Goal: Task Accomplishment & Management: Manage account settings

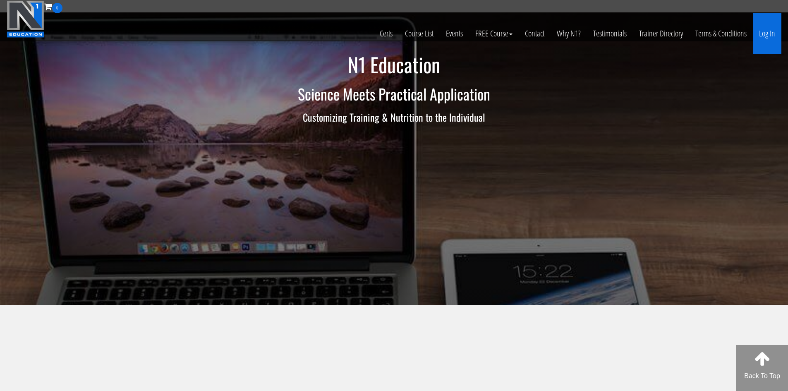
click at [766, 26] on link "Log In" at bounding box center [766, 33] width 29 height 41
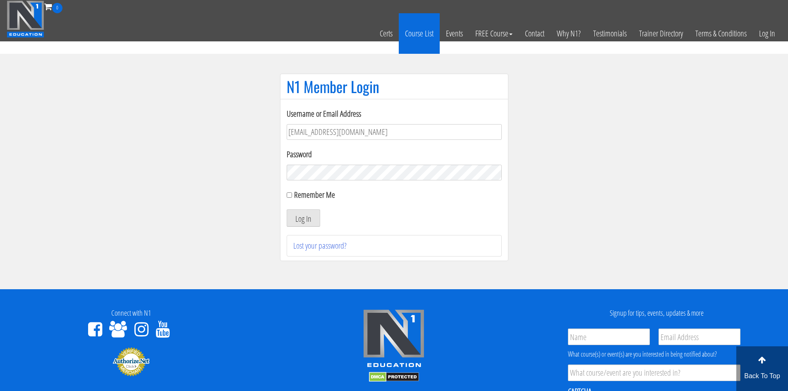
drag, startPoint x: 0, startPoint y: 0, endPoint x: 402, endPoint y: 30, distance: 402.9
drag, startPoint x: 402, startPoint y: 30, endPoint x: 610, endPoint y: 221, distance: 282.6
click at [616, 223] on section "N1 Member Login Username or Email Address makszietek@gmail.com Password Remembe…" at bounding box center [394, 171] width 788 height 235
click at [308, 224] on button "Log In" at bounding box center [303, 217] width 33 height 17
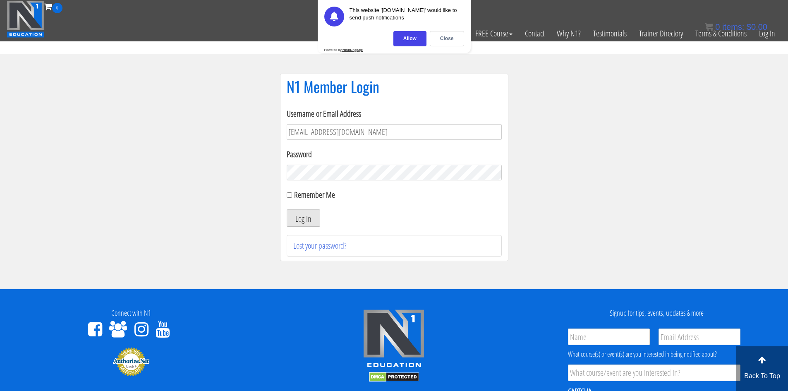
drag, startPoint x: 236, startPoint y: 146, endPoint x: 661, endPoint y: 226, distance: 432.1
click at [661, 226] on section "N1 Member Login Username or Email Address makszietek@gmail.com Password Remembe…" at bounding box center [394, 171] width 788 height 235
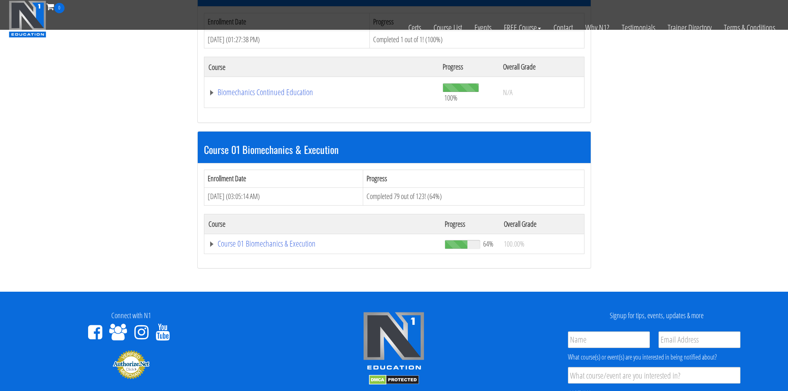
scroll to position [165, 0]
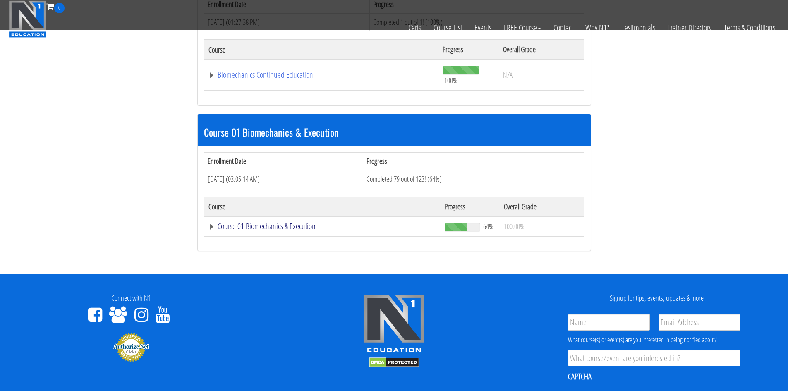
click at [303, 222] on link "Course 01 Biomechanics & Execution" at bounding box center [322, 226] width 228 height 8
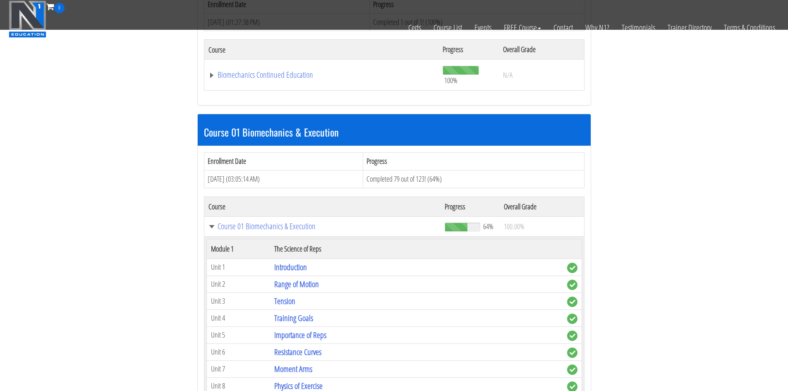
drag, startPoint x: 293, startPoint y: 215, endPoint x: 284, endPoint y: 199, distance: 18.3
drag, startPoint x: 284, startPoint y: 199, endPoint x: 661, endPoint y: 284, distance: 386.6
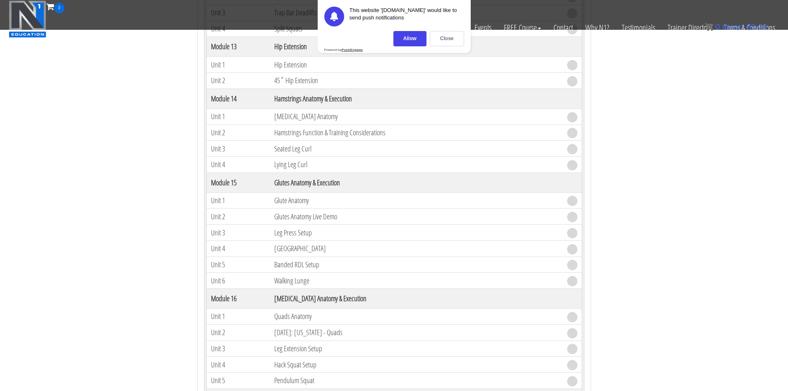
scroll to position [2150, 0]
